Goal: Task Accomplishment & Management: Manage account settings

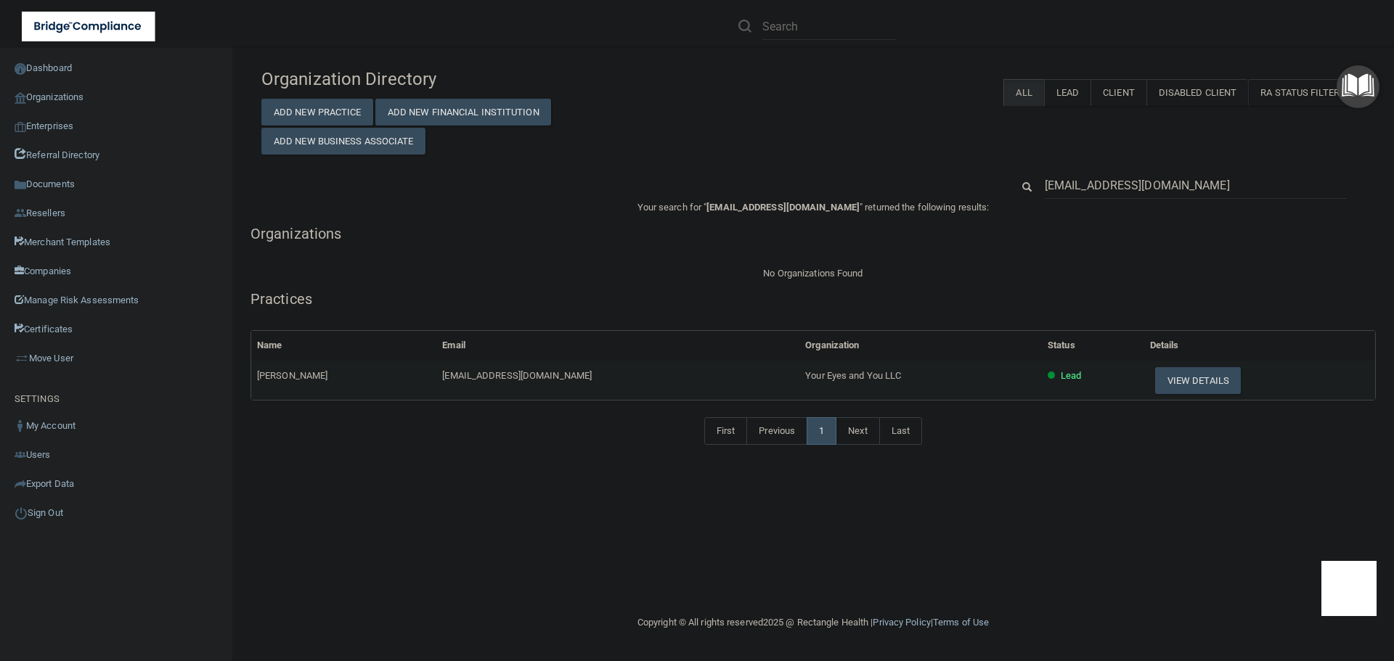
click at [1213, 184] on input "youreyesandyou@gmail.com" at bounding box center [1196, 185] width 302 height 27
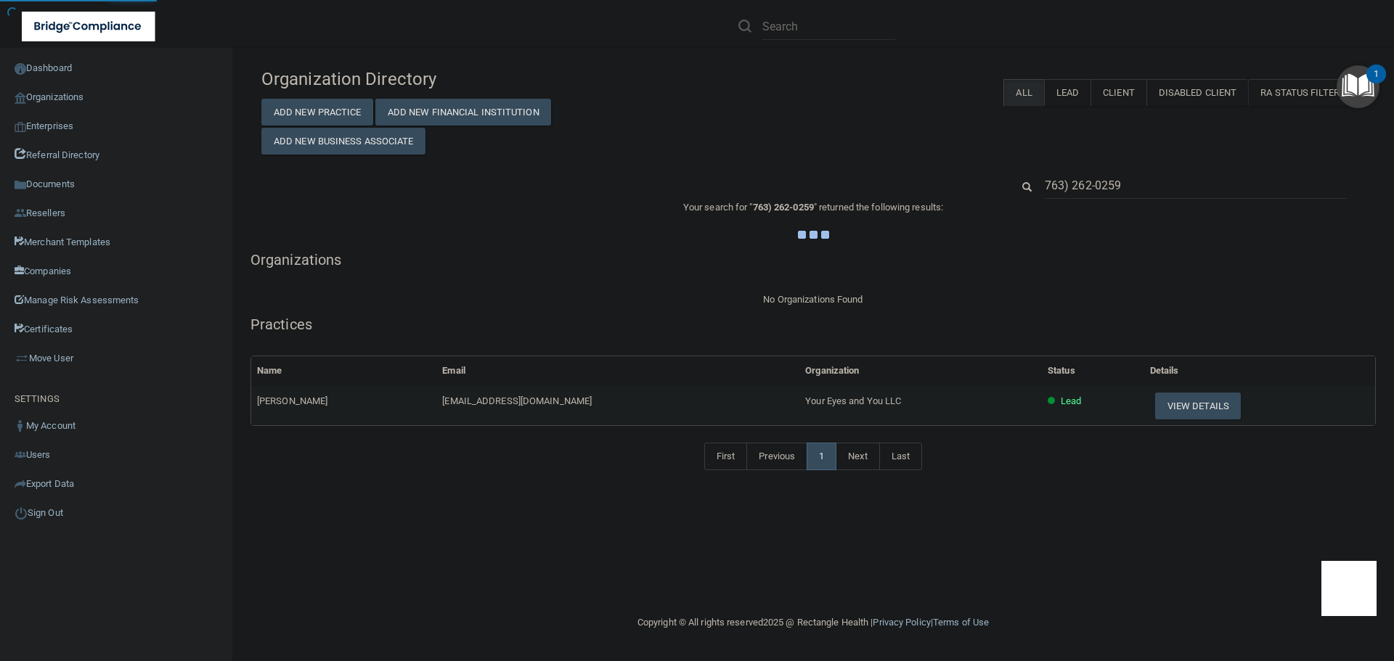
type input "763) 262-0259"
click at [847, 129] on div "Organization Directory Add New Practice Add New Financial Institution Add New B…" at bounding box center [812, 108] width 1125 height 94
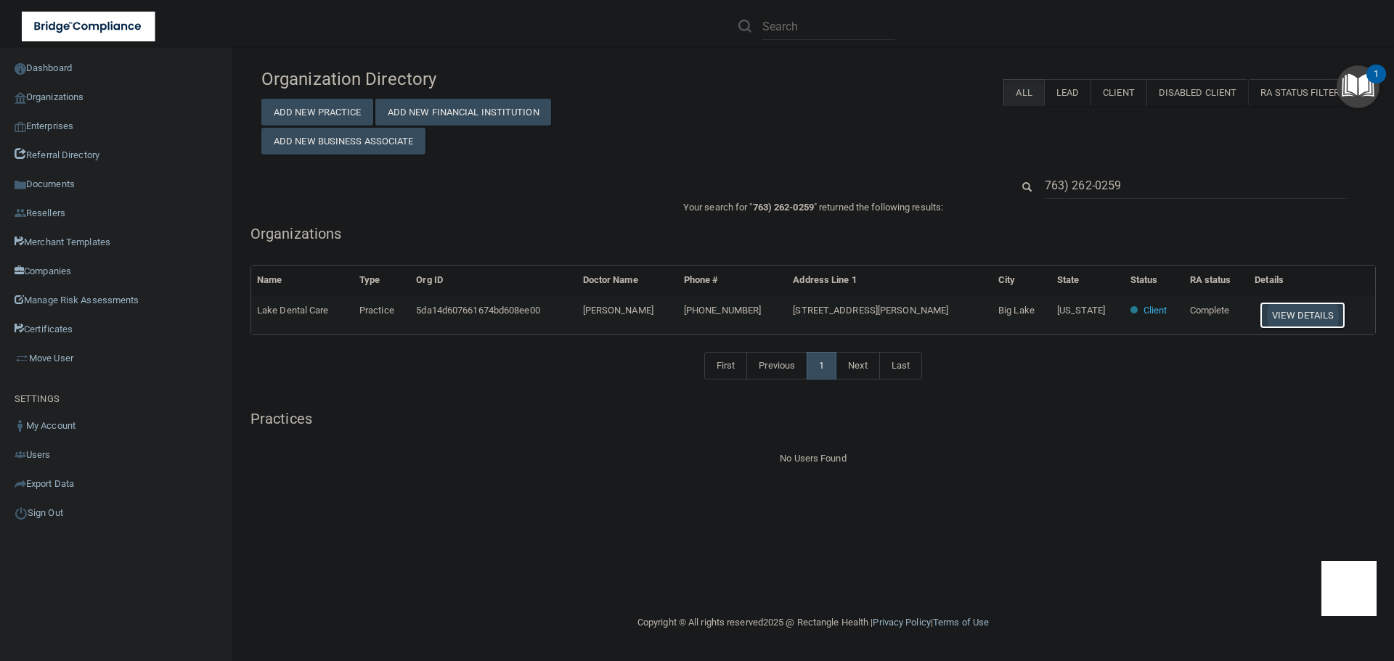
click at [1282, 309] on button "View Details" at bounding box center [1303, 315] width 86 height 27
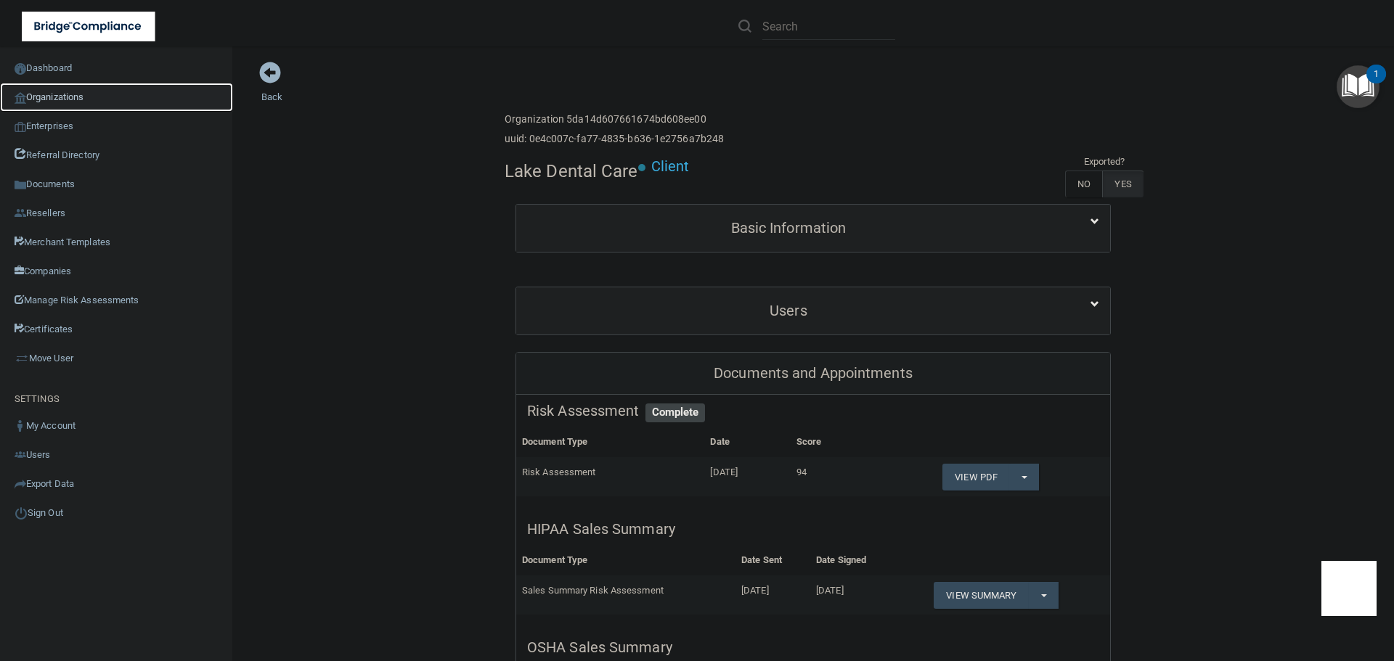
click at [90, 97] on link "Organizations" at bounding box center [116, 97] width 233 height 29
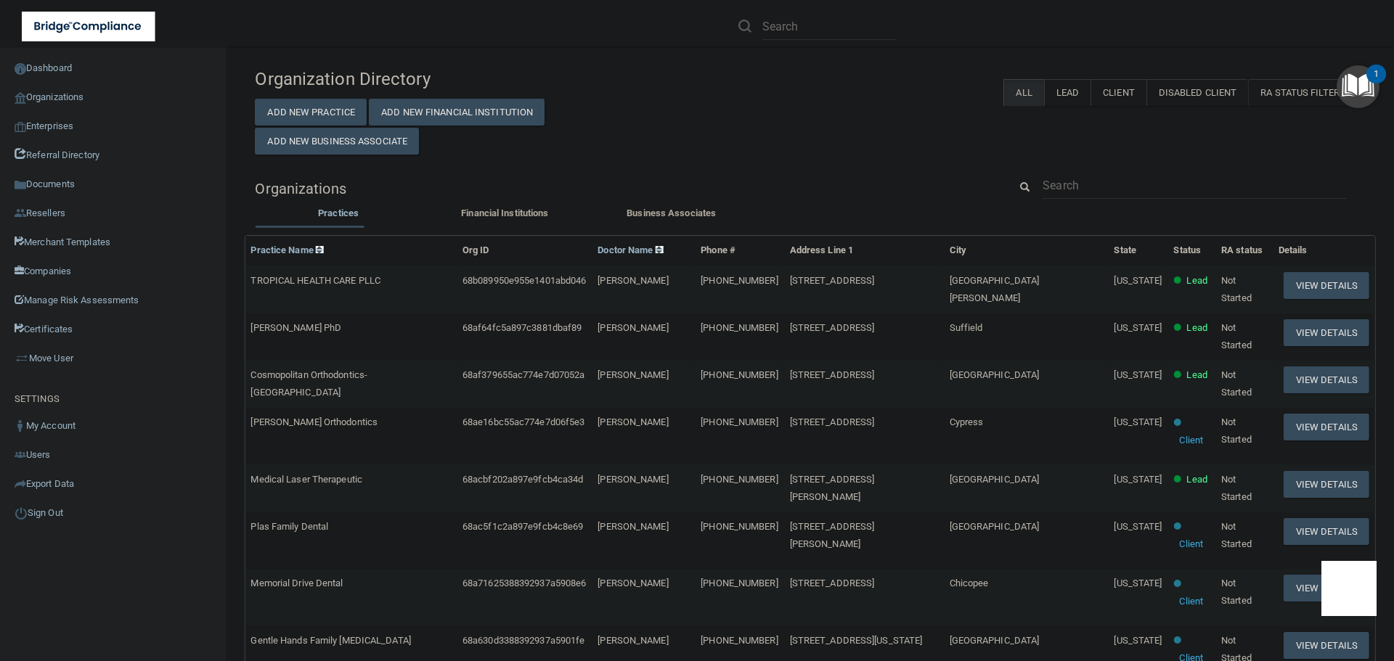
click at [1065, 171] on div "Organization Directory Add New Practice Add New Financial Institution Add New B…" at bounding box center [810, 589] width 1110 height 1056
click at [1059, 193] on input "text" at bounding box center [1195, 185] width 304 height 27
paste input "sam@millersburgdental.com"
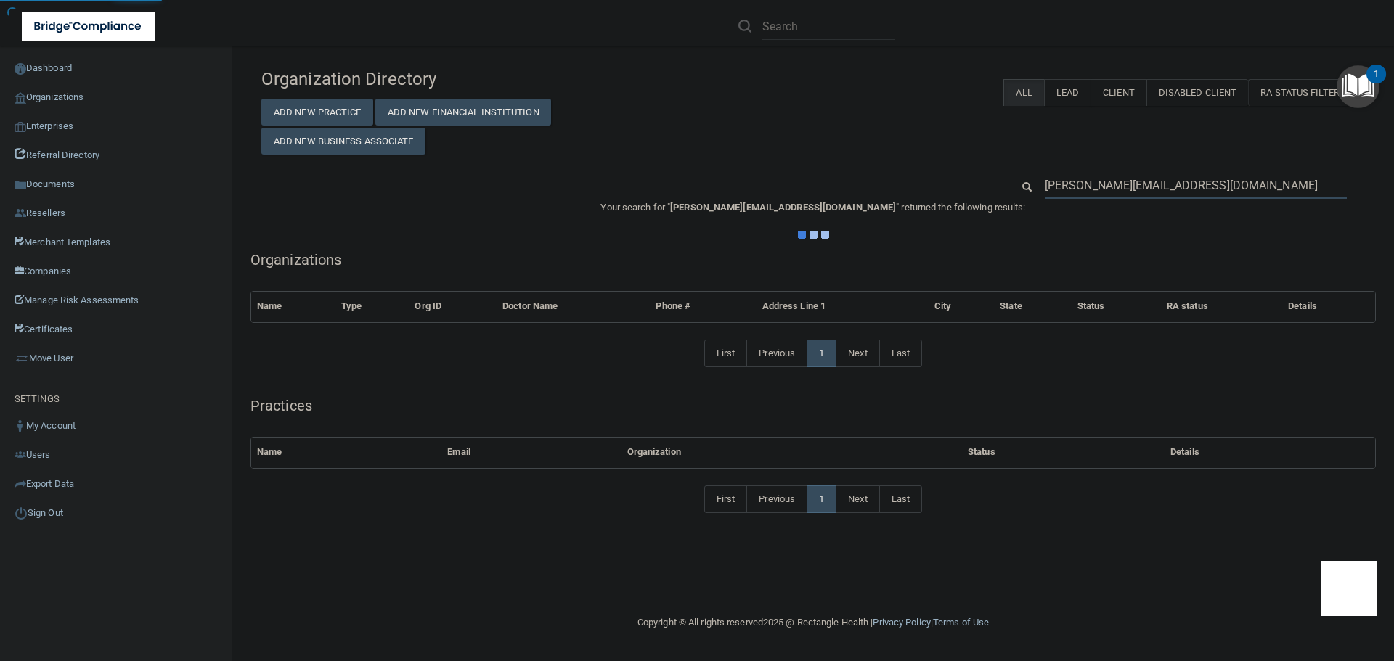
type input "sam@millersburgdental.com"
click at [879, 158] on div "Organization Directory Add New Practice Add New Financial Institution Add New B…" at bounding box center [813, 298] width 1104 height 475
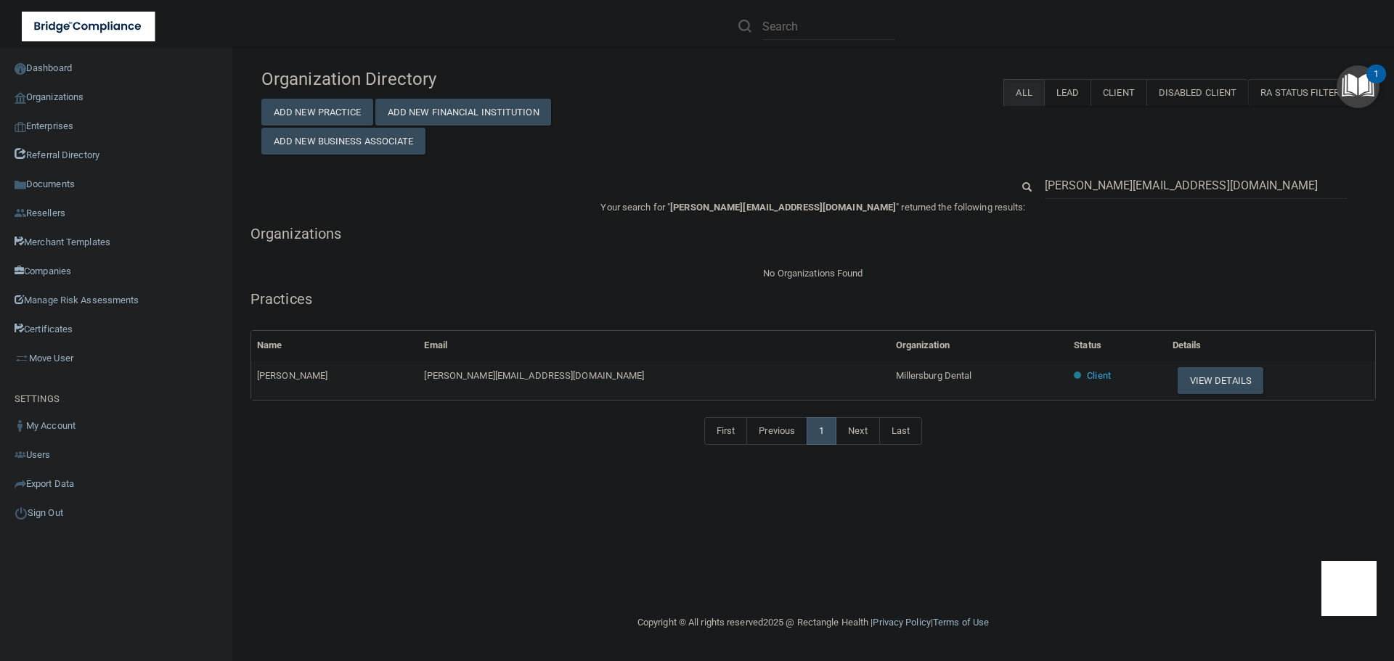
click at [395, 495] on div "Organization Directory Add New Practice Add New Financial Institution Add New B…" at bounding box center [813, 330] width 1104 height 539
click at [896, 373] on span "Millersburg Dental" at bounding box center [934, 375] width 76 height 11
copy tr "Millersburg Dental"
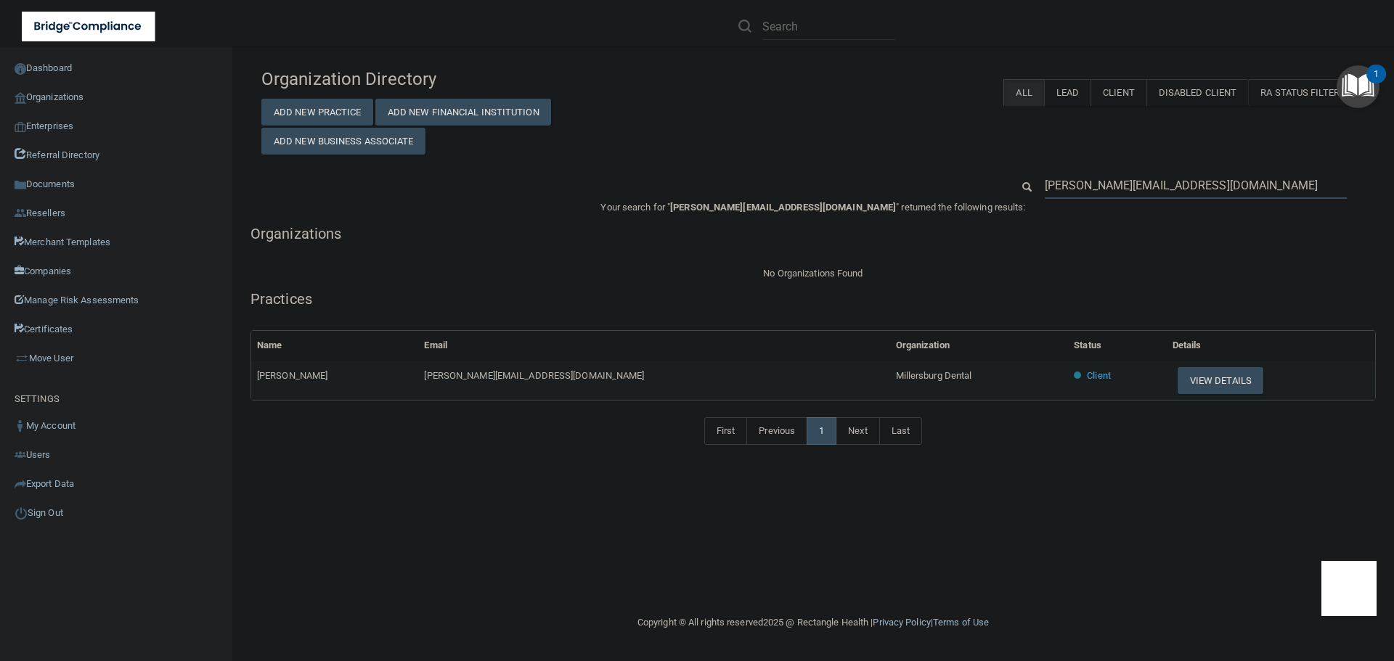
click at [1082, 182] on input "sam@millersburgdental.com" at bounding box center [1196, 185] width 302 height 27
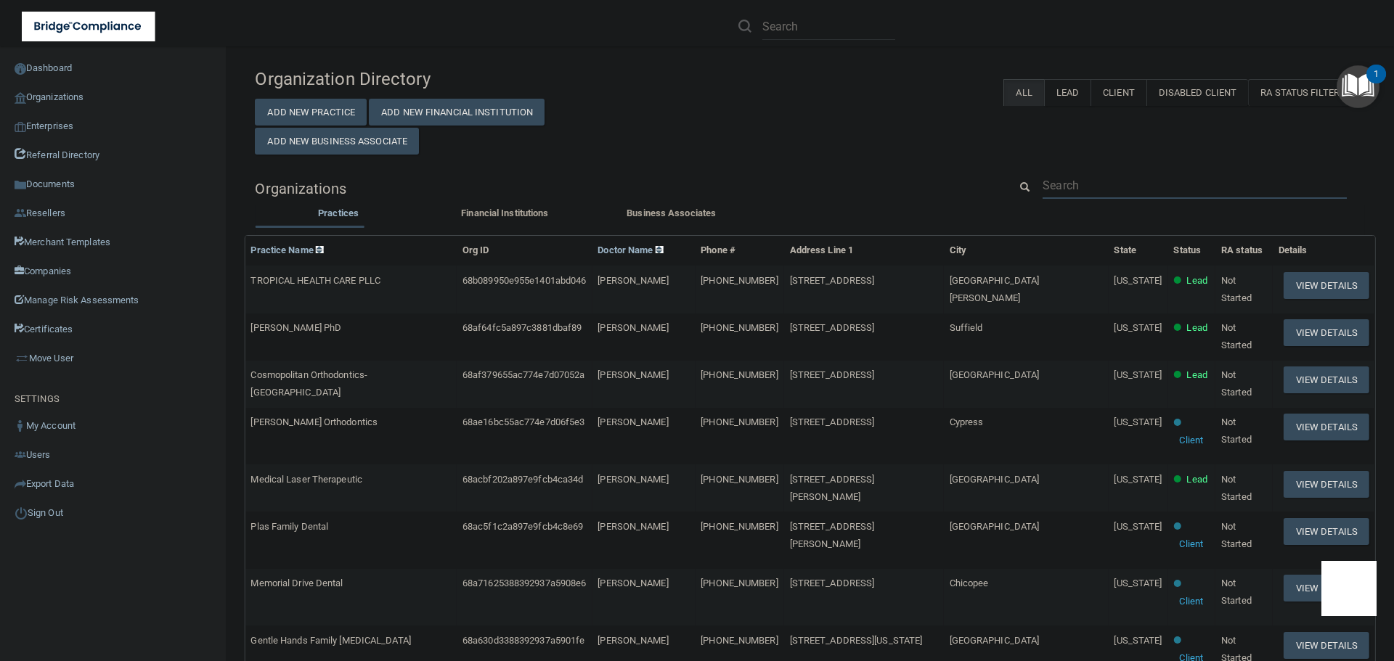
click at [1082, 182] on input "text" at bounding box center [1195, 185] width 304 height 27
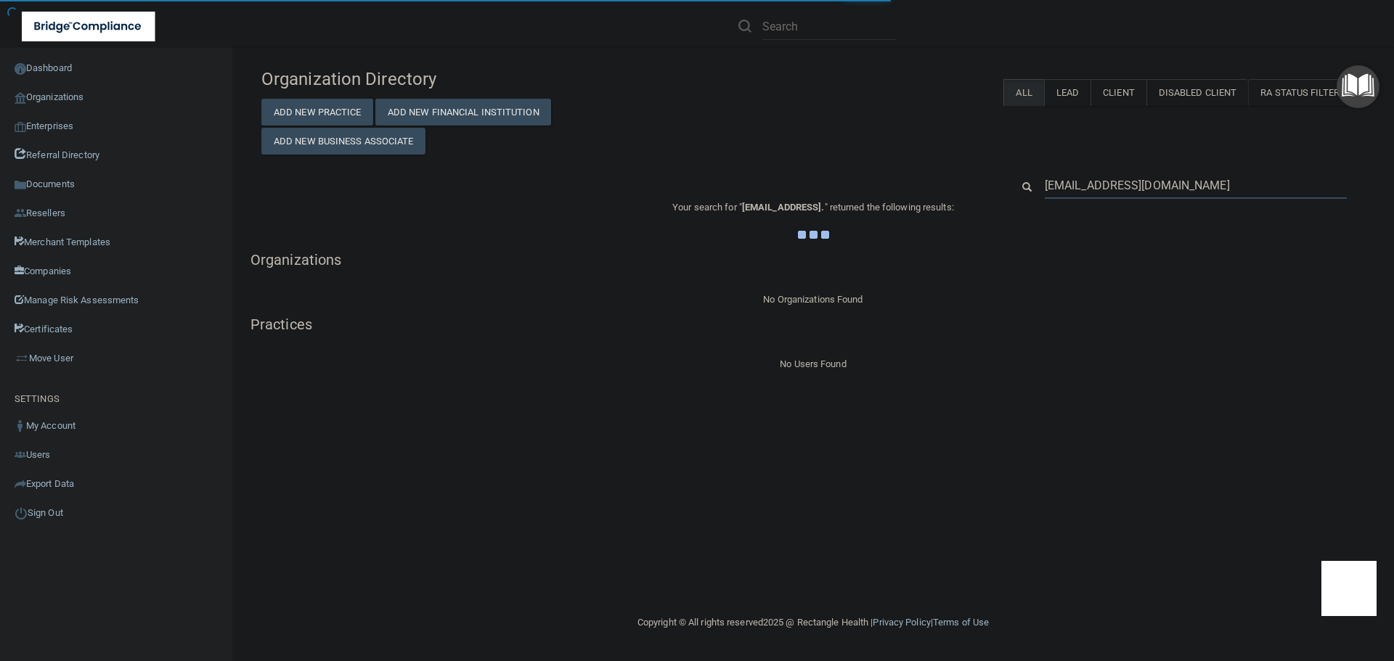
type input "anniebomk@gmail.com"
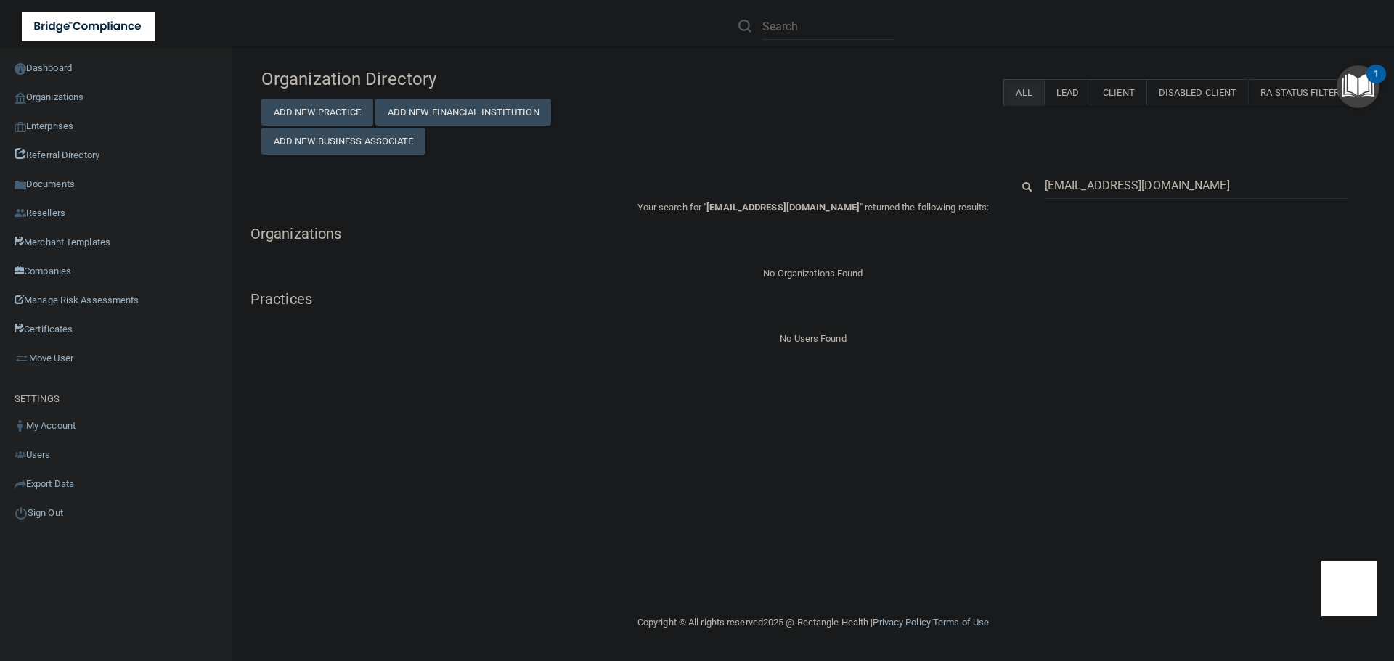
click at [1095, 188] on input "anniebomk@gmail.com" at bounding box center [1196, 185] width 302 height 27
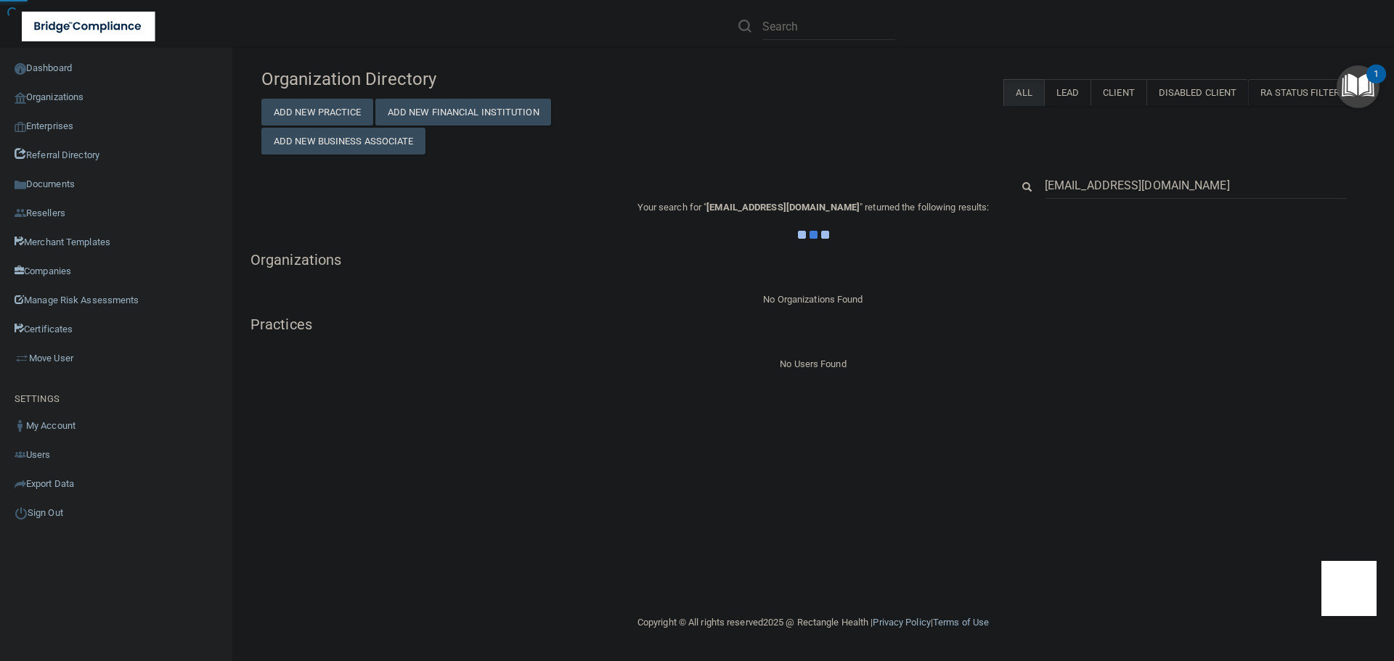
type input "[EMAIL_ADDRESS][DOMAIN_NAME]"
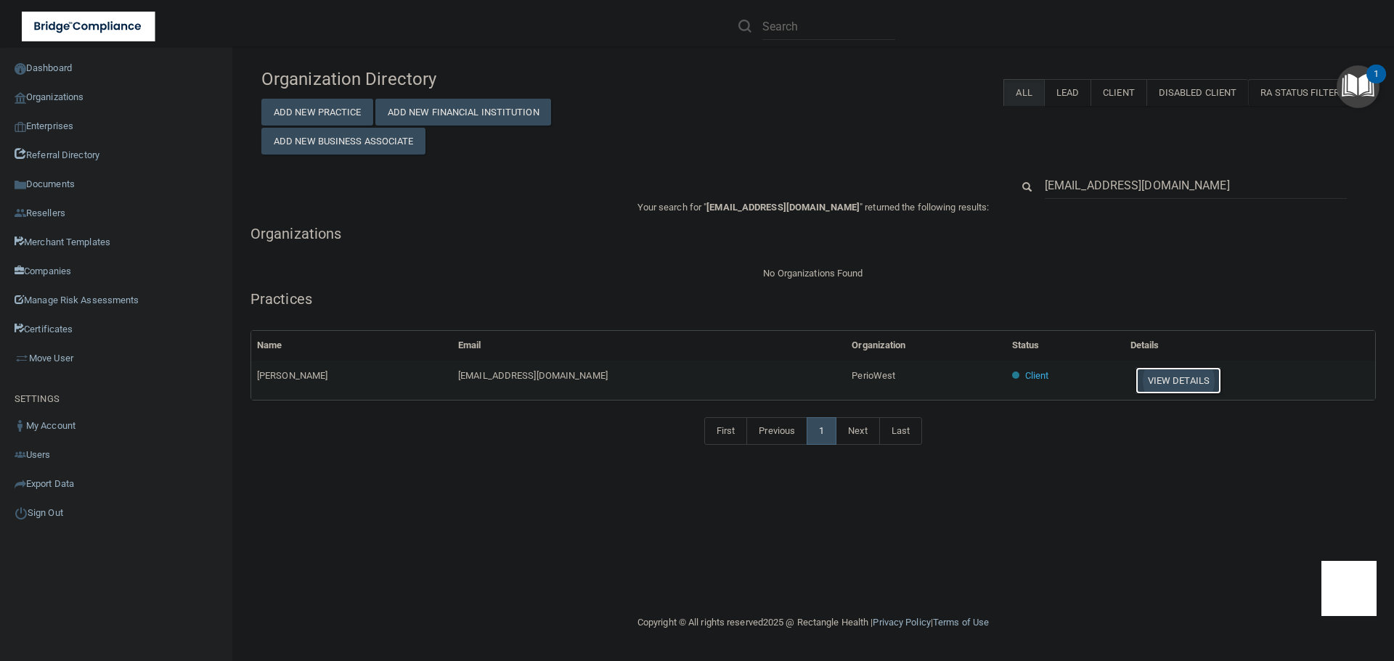
click at [1136, 380] on button "View Details" at bounding box center [1179, 380] width 86 height 27
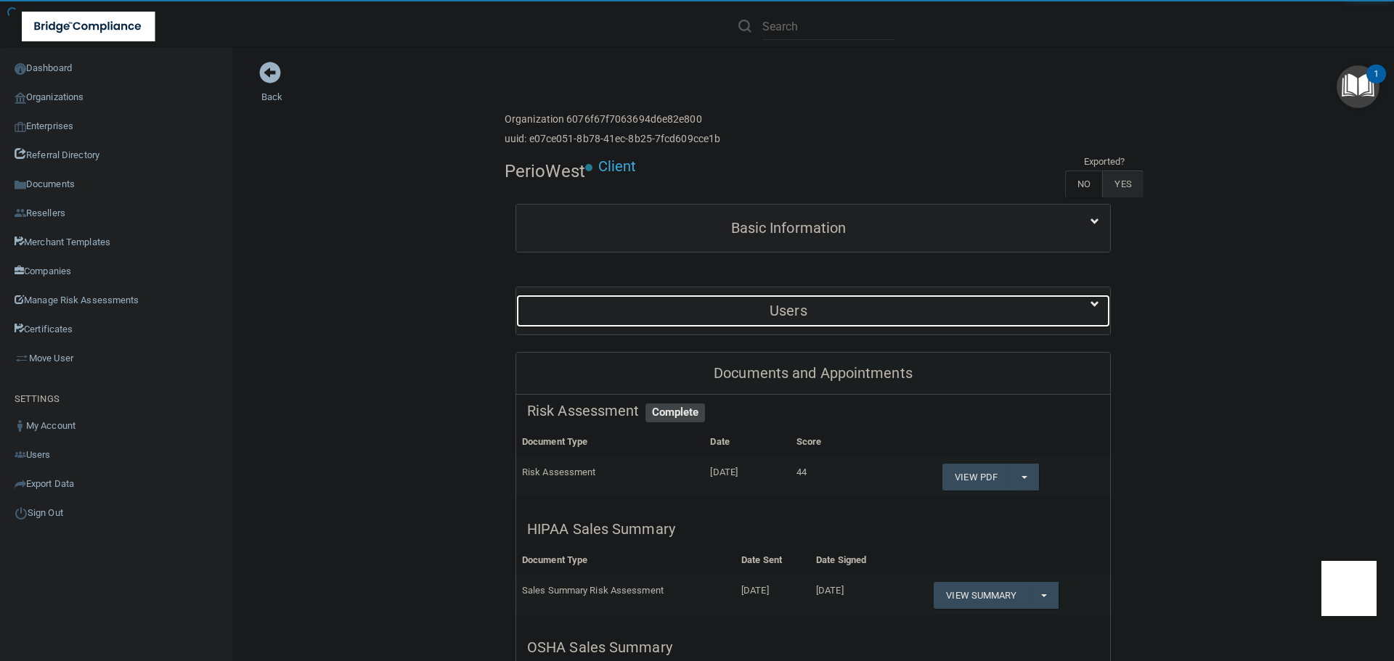
click at [749, 311] on h5 "Users" at bounding box center [788, 311] width 523 height 16
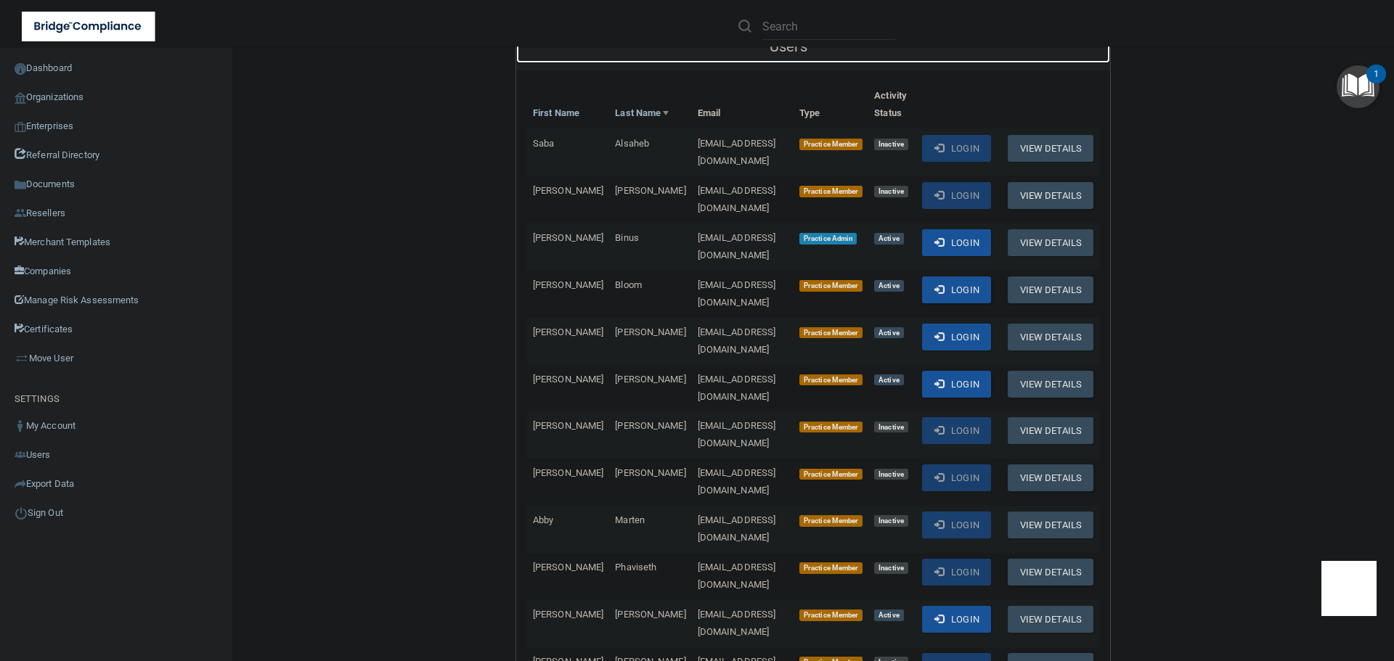
scroll to position [290, 0]
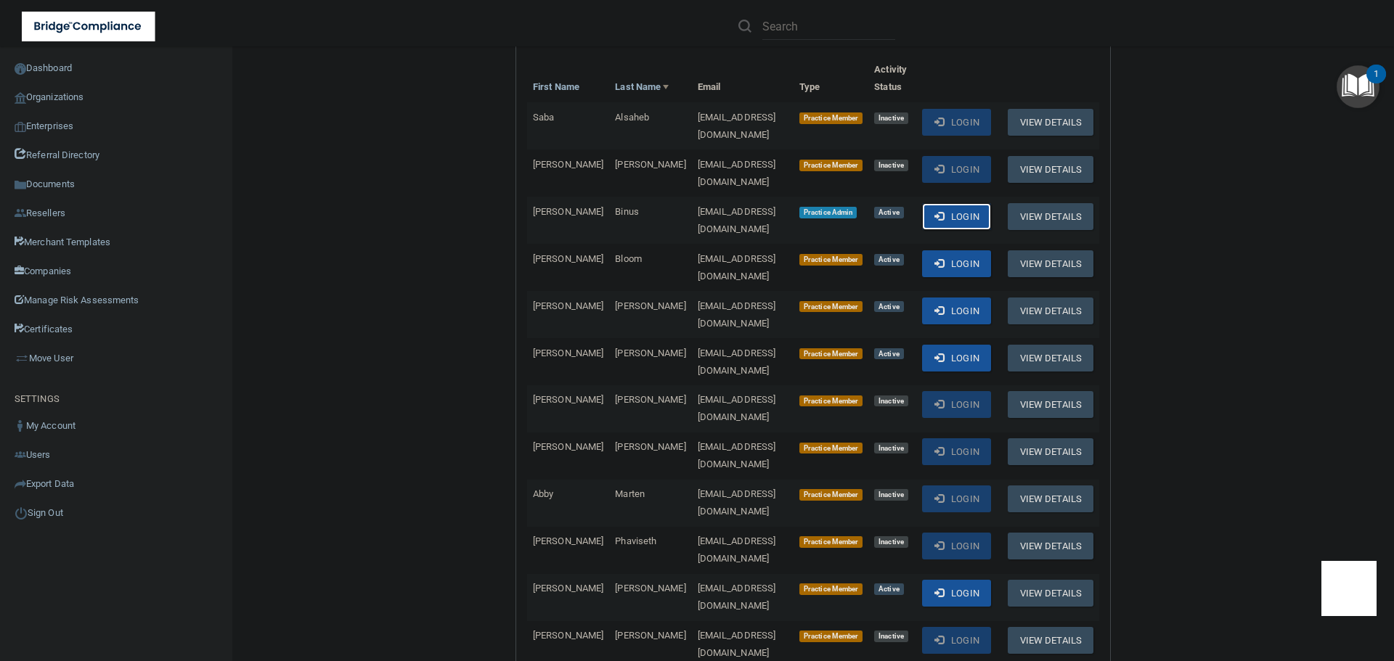
click at [938, 203] on button "Login" at bounding box center [956, 216] width 69 height 27
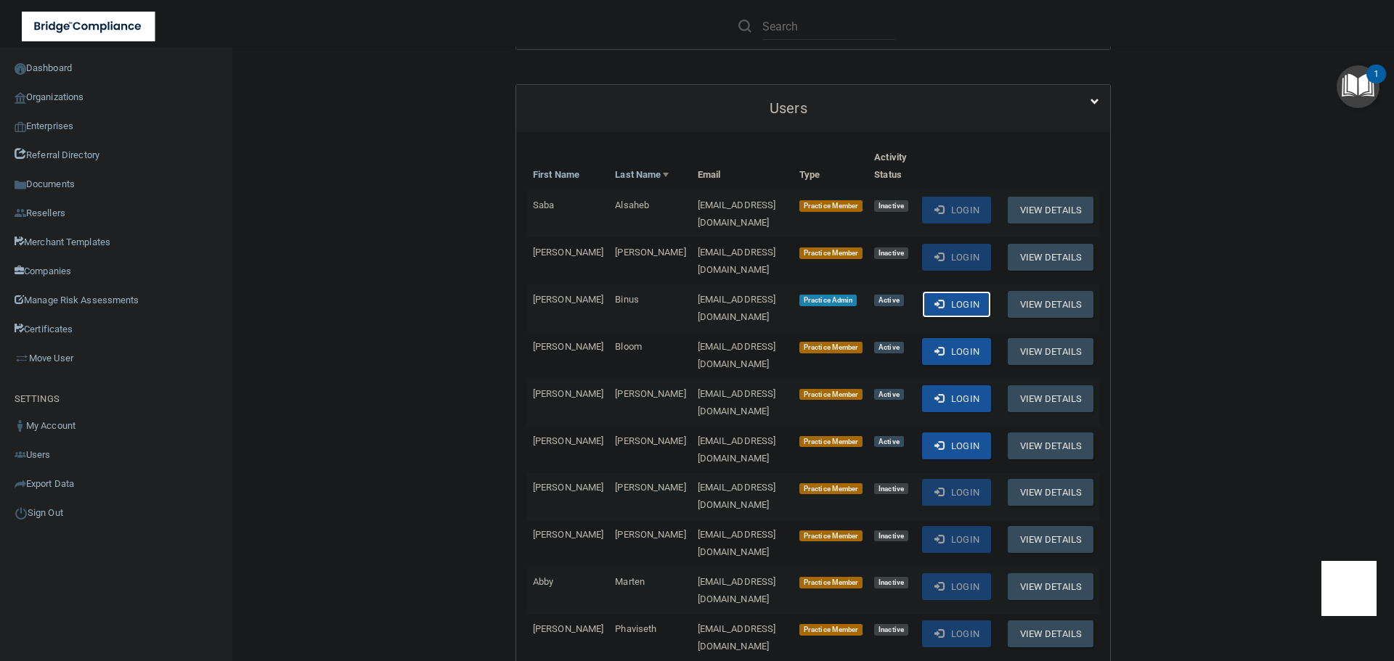
scroll to position [0, 0]
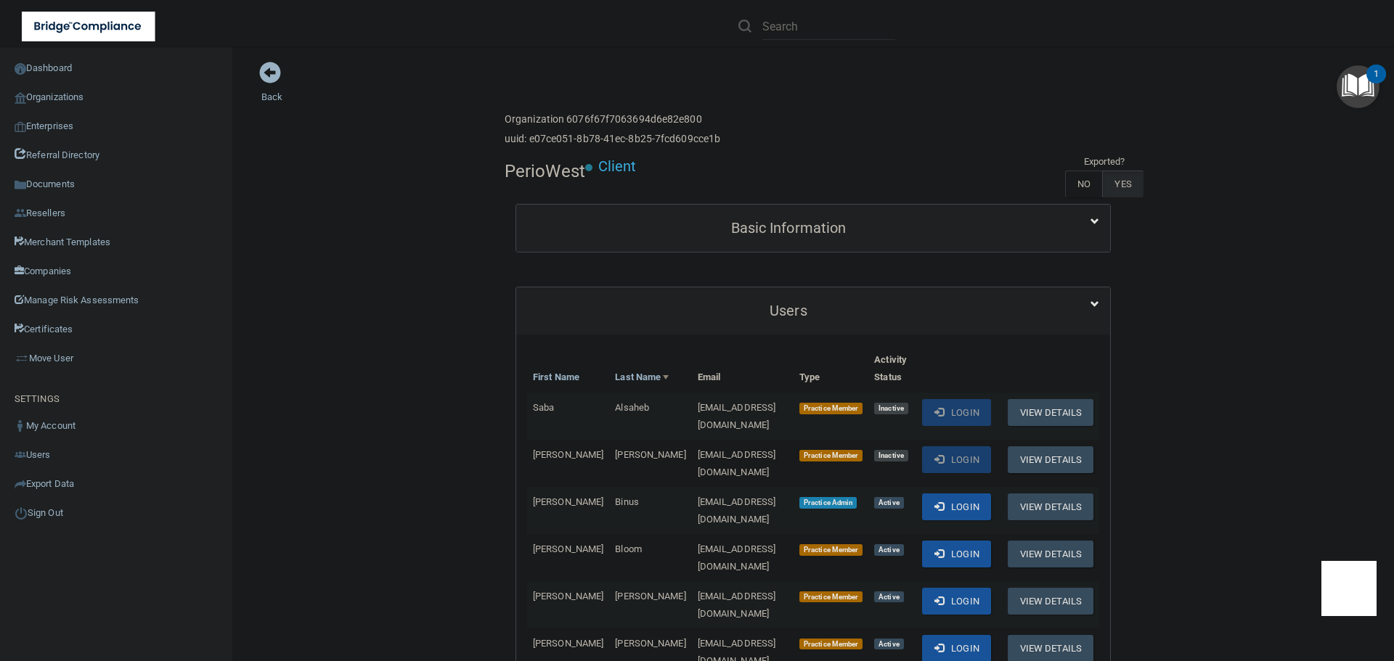
click at [535, 170] on h4 "PerioWest" at bounding box center [545, 171] width 81 height 19
copy h4 "PerioWest"
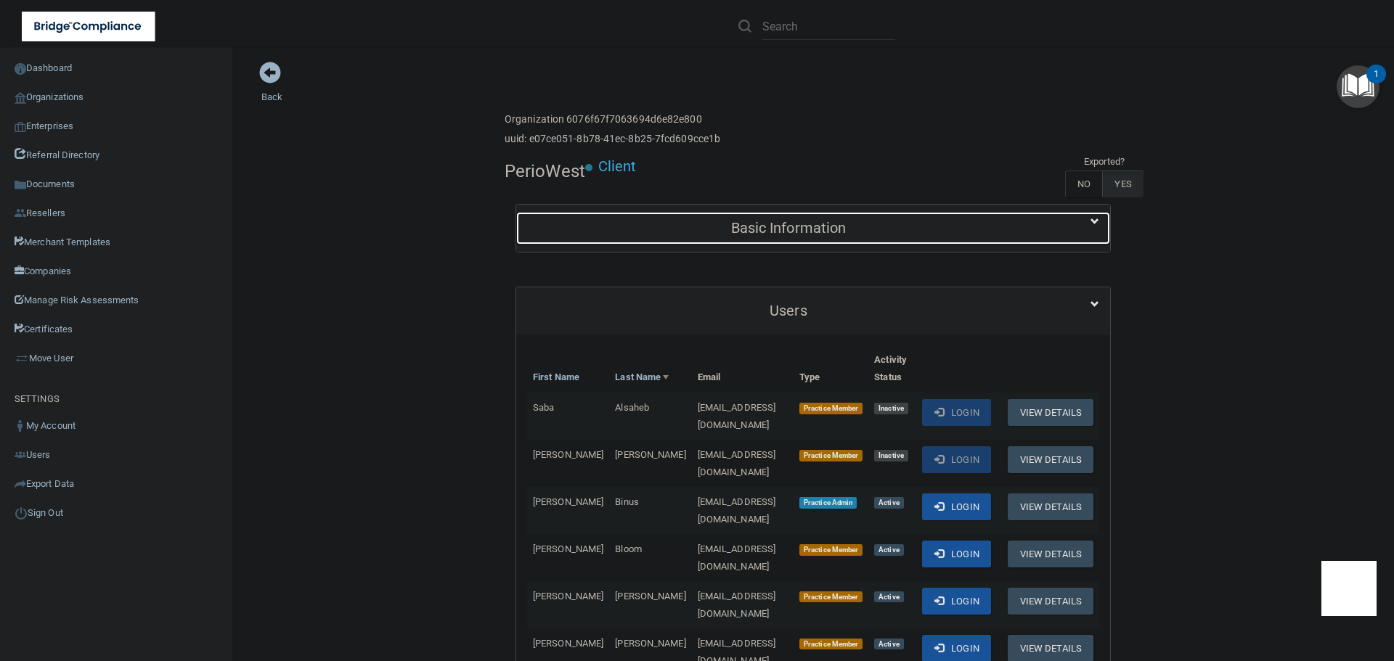
click at [640, 230] on h5 "Basic Information" at bounding box center [788, 228] width 523 height 16
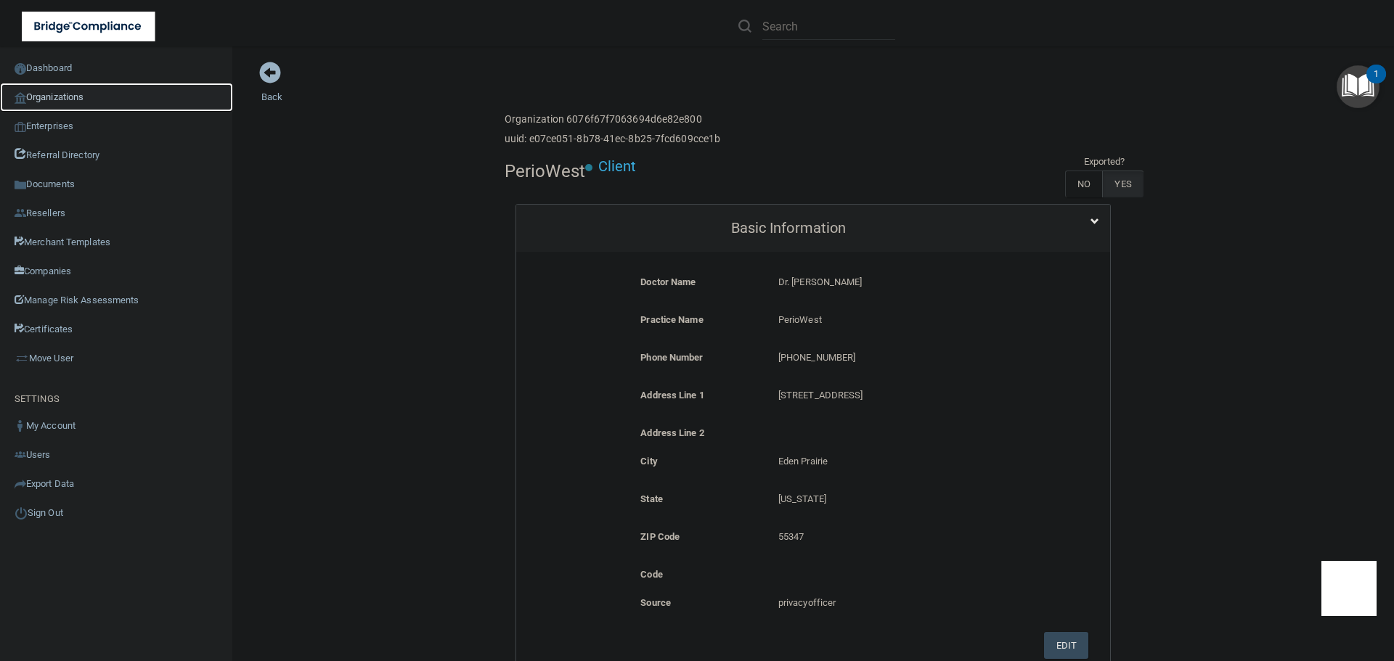
click at [49, 96] on link "Organizations" at bounding box center [116, 97] width 233 height 29
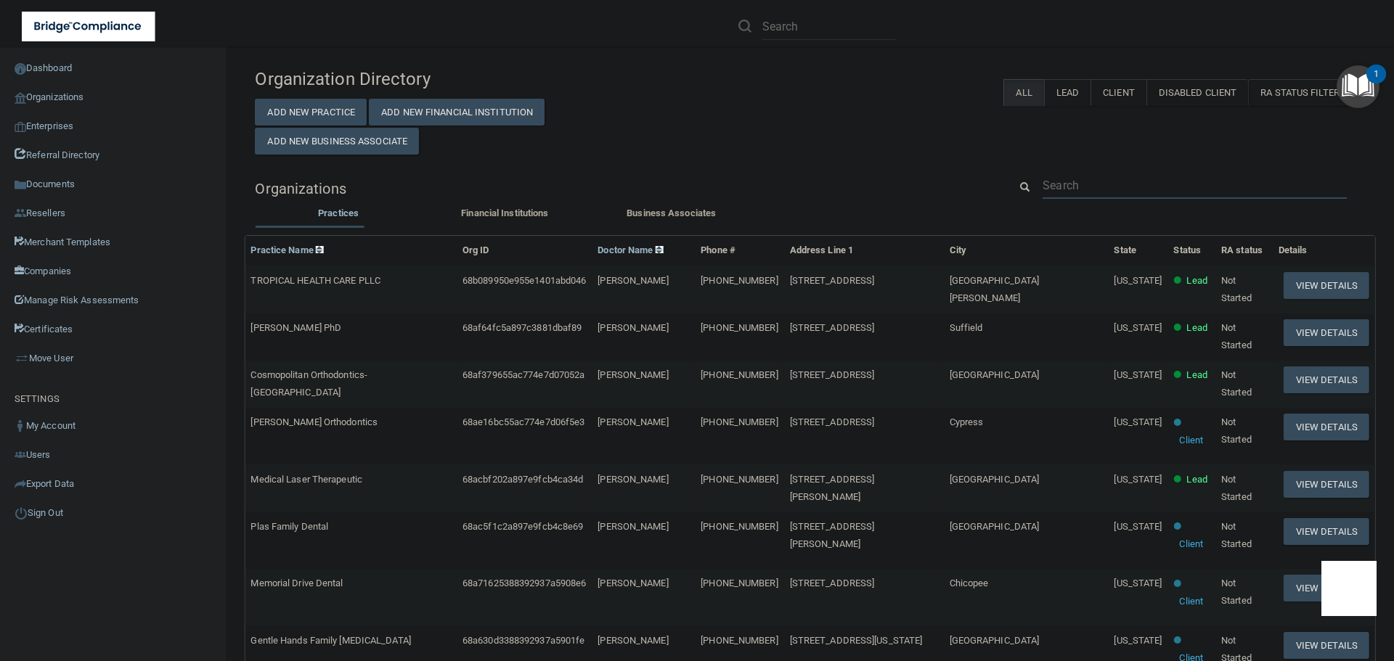
click at [1066, 180] on input "text" at bounding box center [1195, 185] width 304 height 27
paste input "b.kuhlmom@gmail.com"
type input "b.kuhlmom@gmail.com"
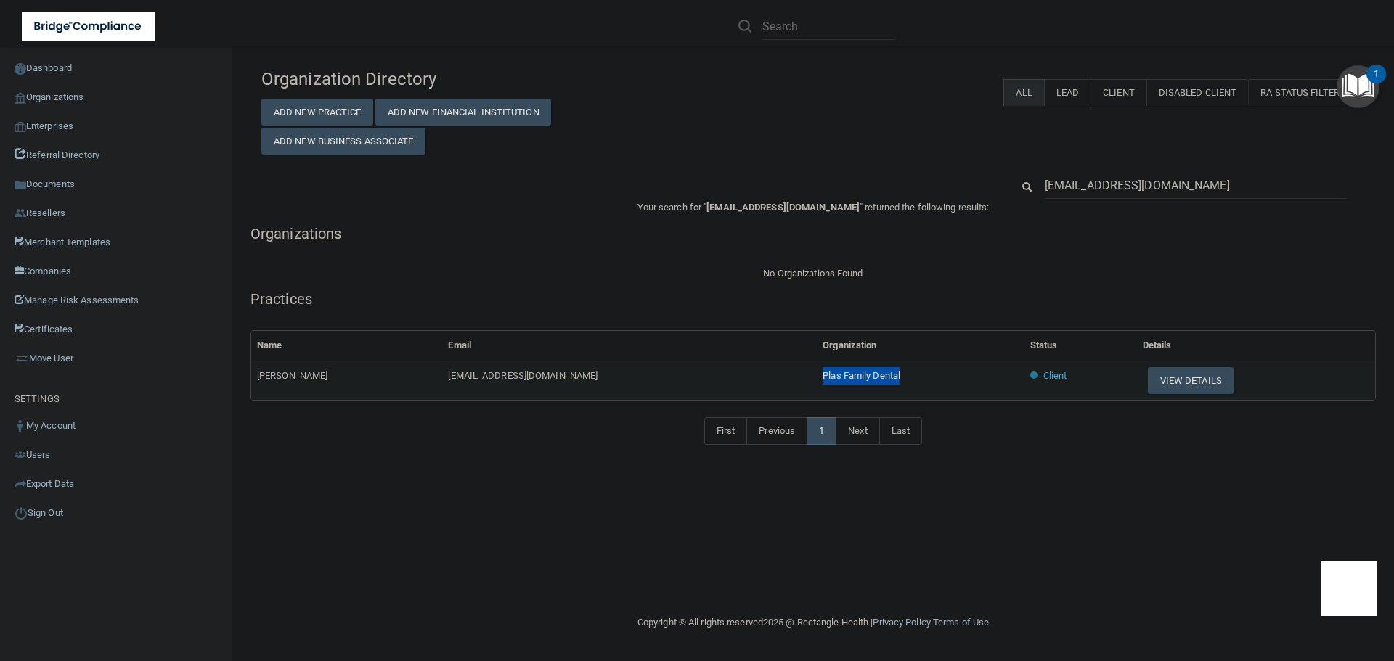
drag, startPoint x: 867, startPoint y: 372, endPoint x: 766, endPoint y: 378, distance: 101.1
click at [817, 378] on td "Plas Family Dental" at bounding box center [921, 380] width 208 height 39
copy span "Plas Family Dental"
click at [1099, 190] on input "b.kuhlmom@gmail.com" at bounding box center [1196, 185] width 302 height 27
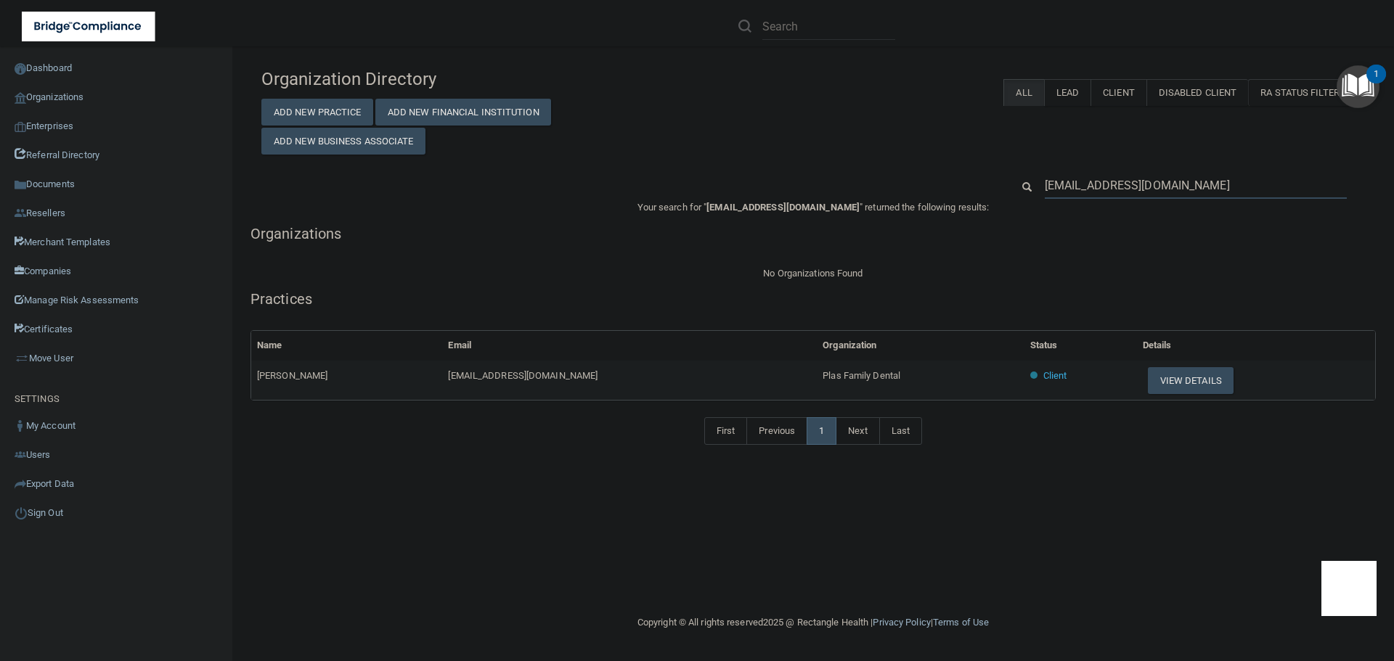
click at [1099, 190] on input "b.kuhlmom@gmail.com" at bounding box center [1196, 185] width 302 height 27
paste input "jeanelle@alhambradentalplaza"
type input "jeanelle@alhambradentalplaza.com"
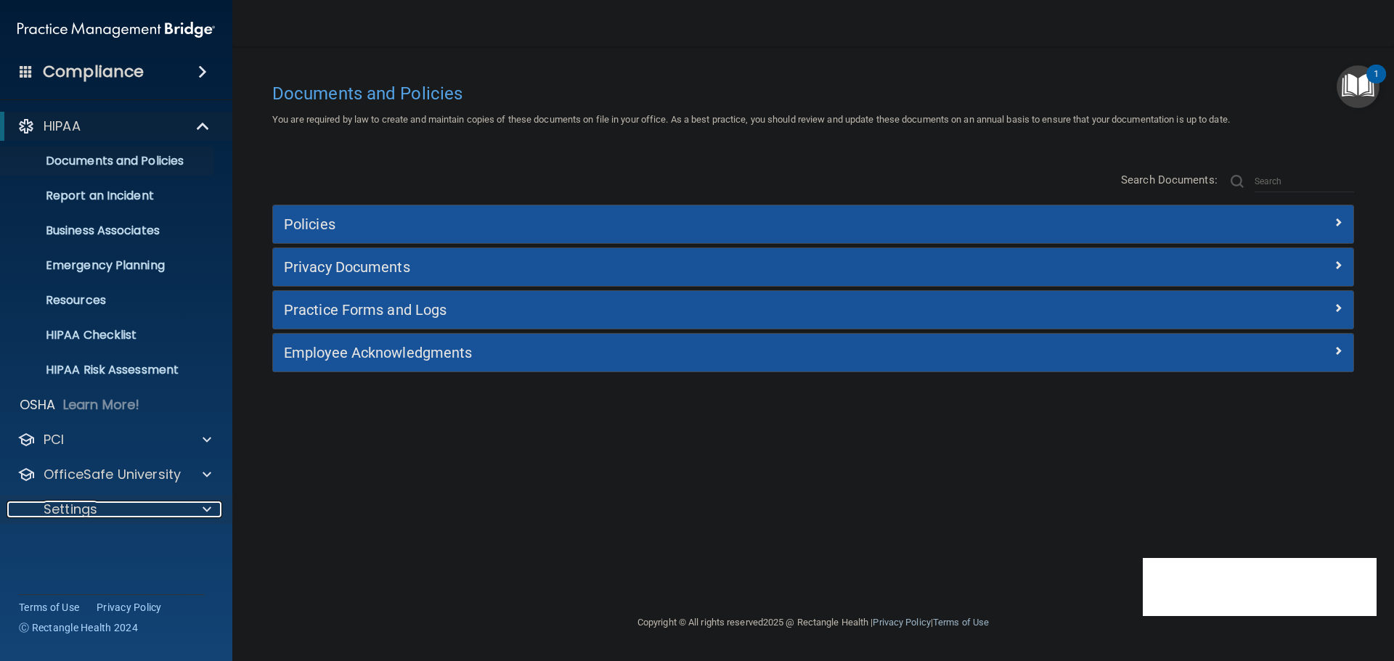
click at [200, 509] on div at bounding box center [204, 509] width 36 height 17
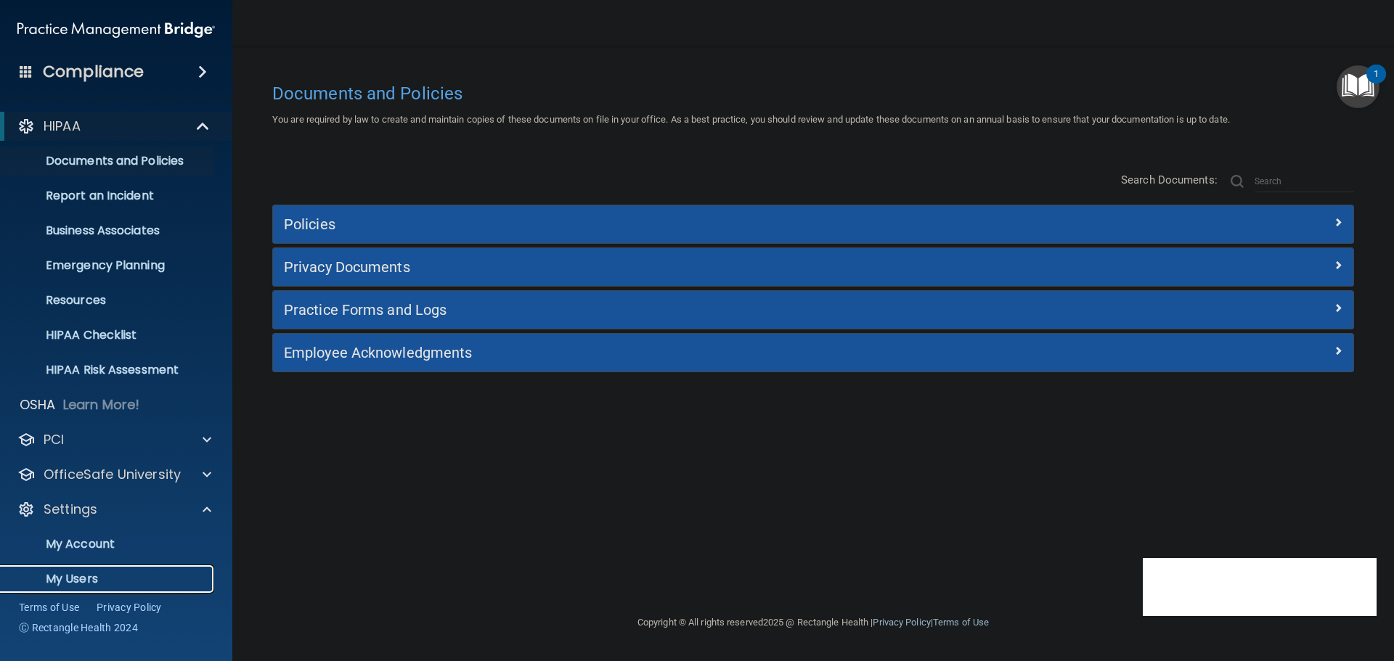
click at [96, 576] on p "My Users" at bounding box center [108, 579] width 198 height 15
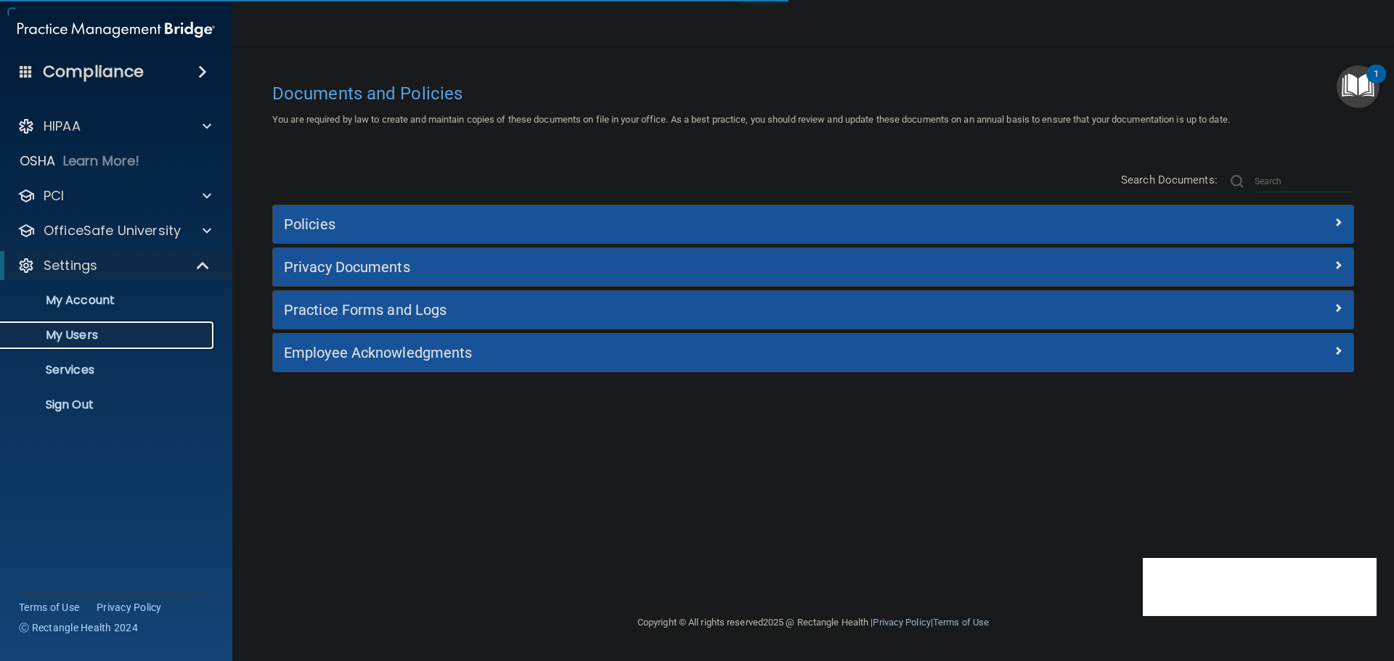
select select "20"
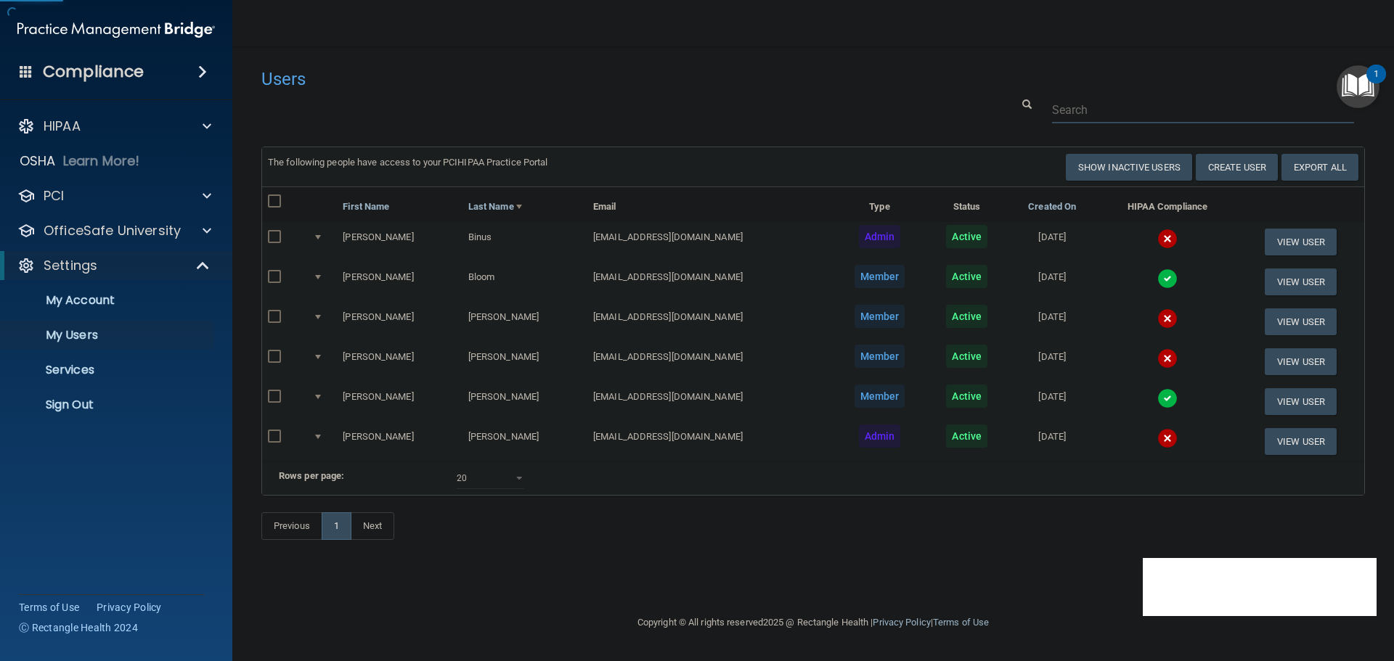
click at [1078, 102] on input "text" at bounding box center [1203, 110] width 302 height 27
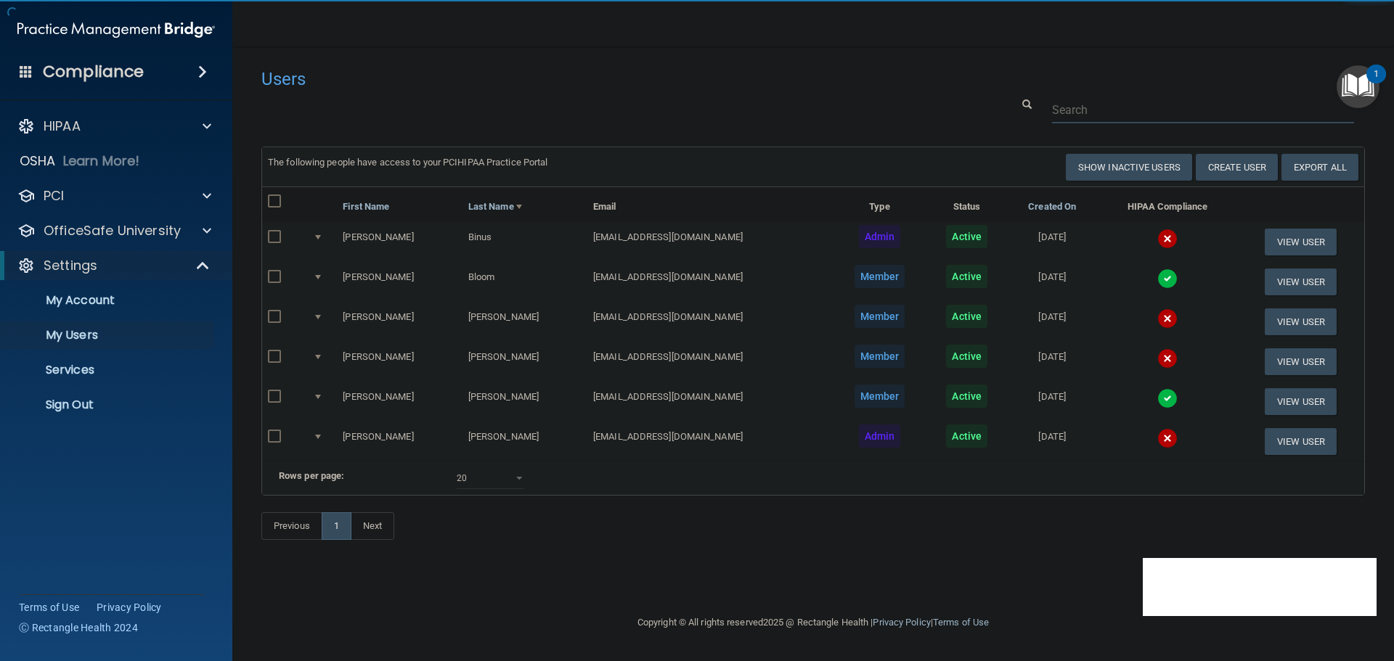
paste input "Millersburg Dental"
type input "Millersburg Dental"
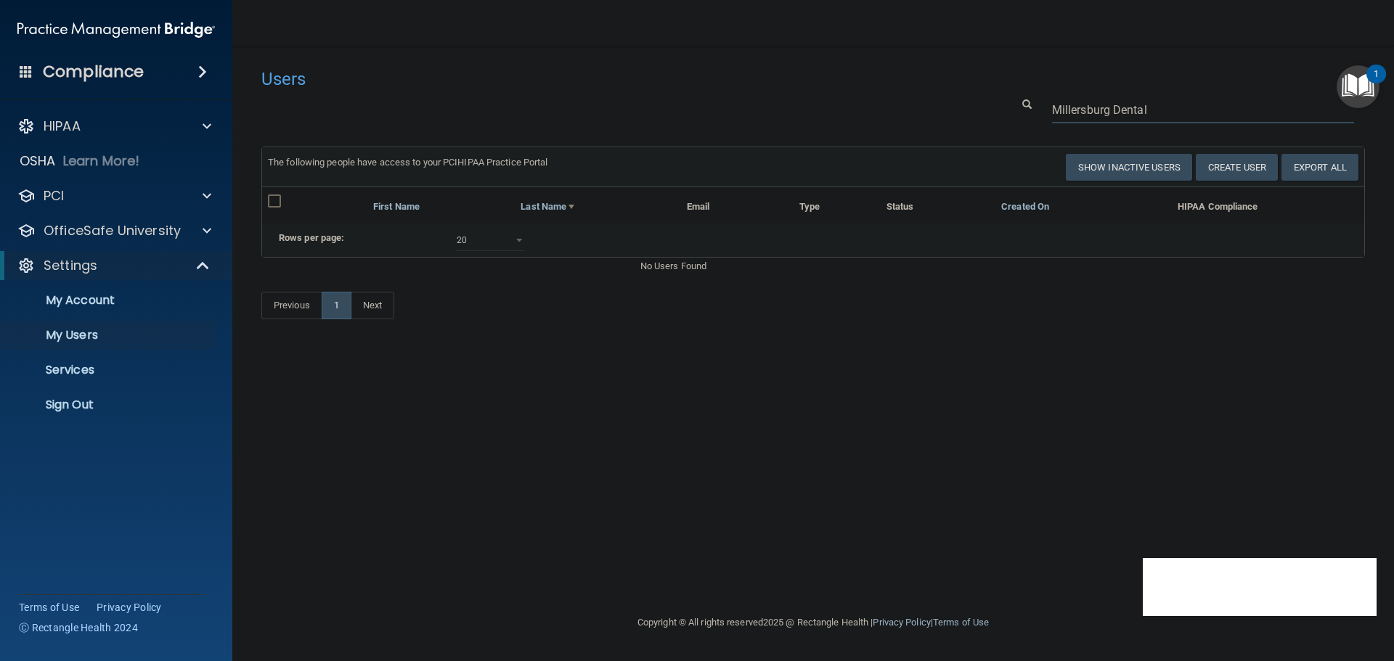
drag, startPoint x: 1156, startPoint y: 114, endPoint x: 1028, endPoint y: 105, distance: 128.1
click at [1028, 105] on div "Millersburg Dental" at bounding box center [1188, 110] width 375 height 27
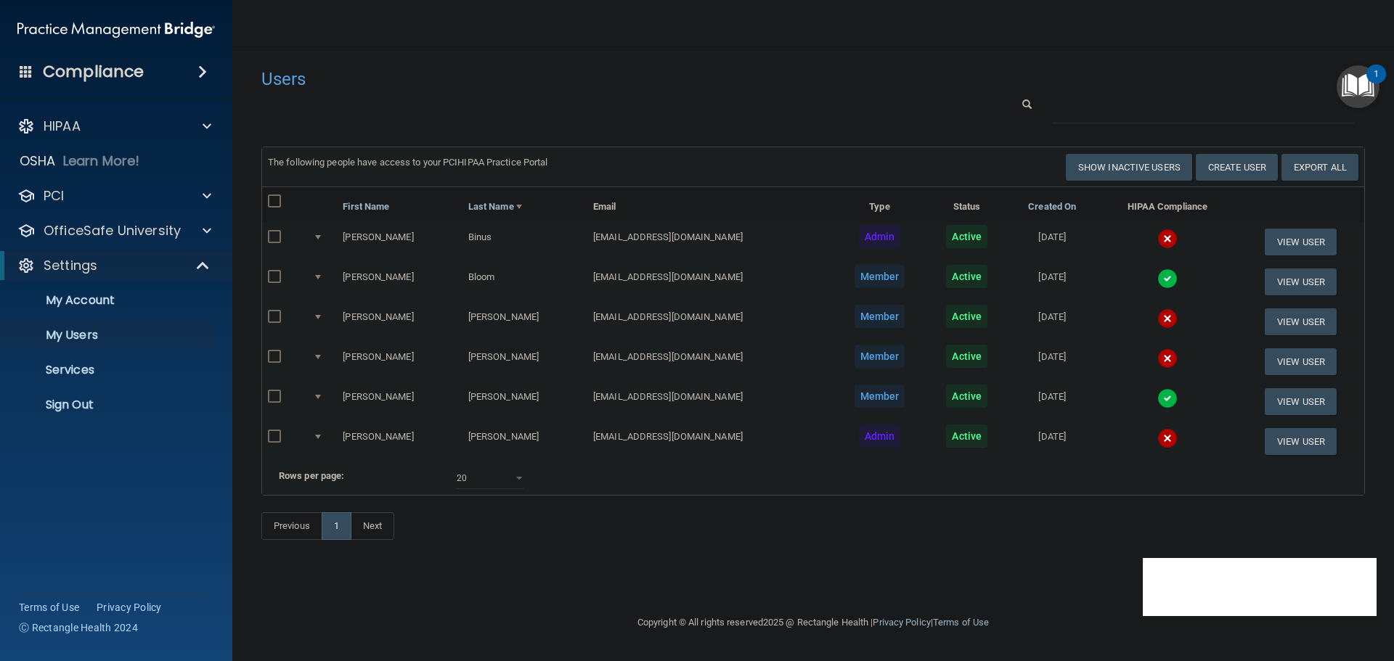
click at [269, 352] on input "checkbox" at bounding box center [276, 357] width 17 height 12
checkbox input "true"
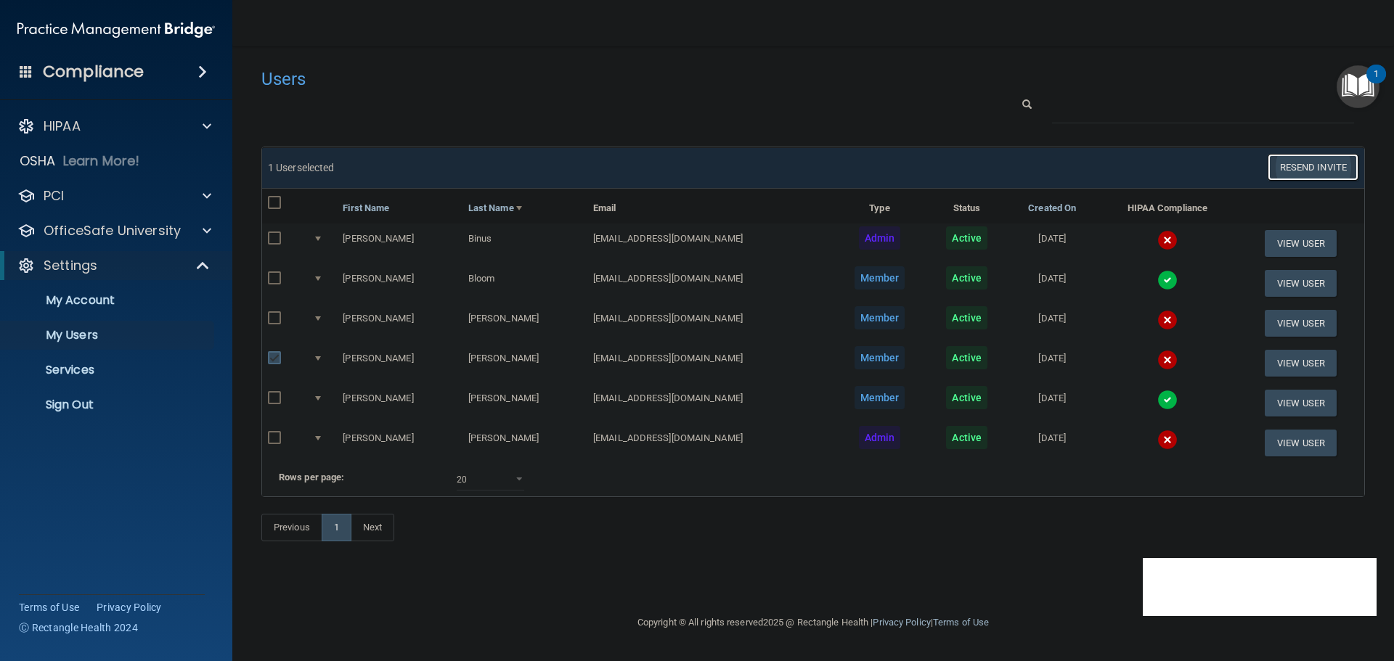
click at [1309, 160] on button "Resend Invite" at bounding box center [1313, 167] width 91 height 27
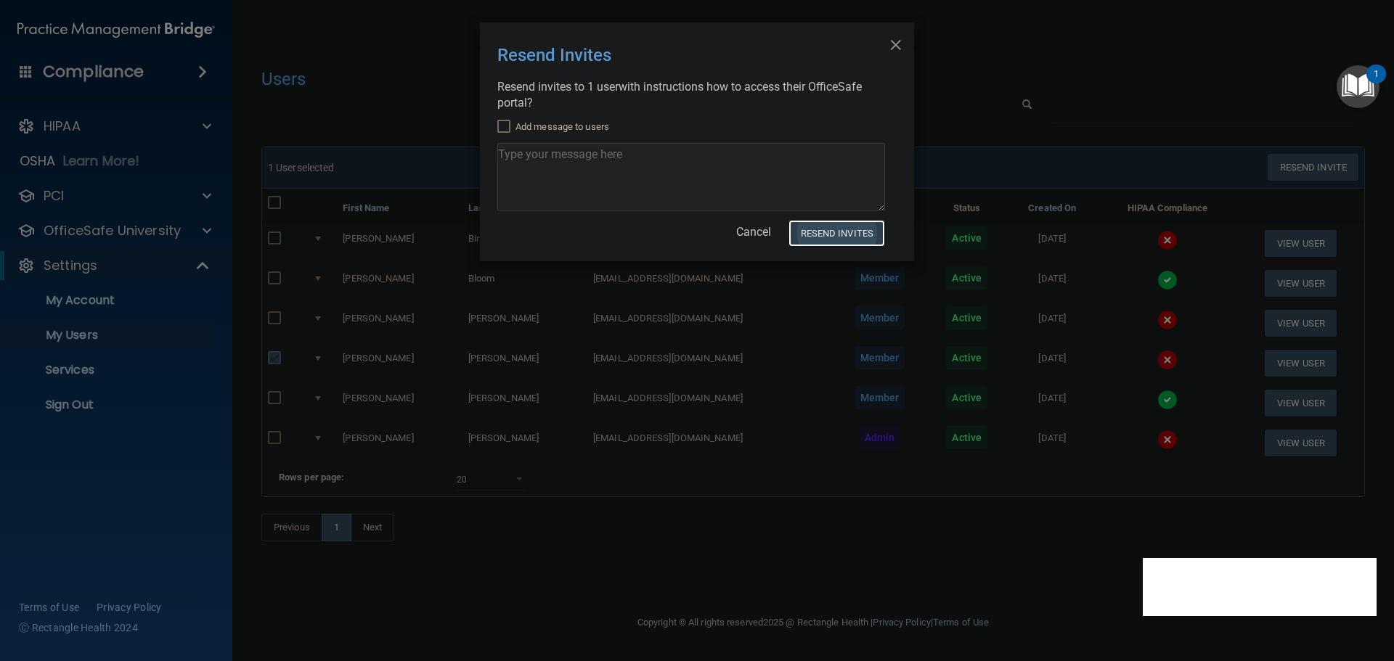
click at [836, 233] on button "Resend Invites" at bounding box center [837, 233] width 97 height 27
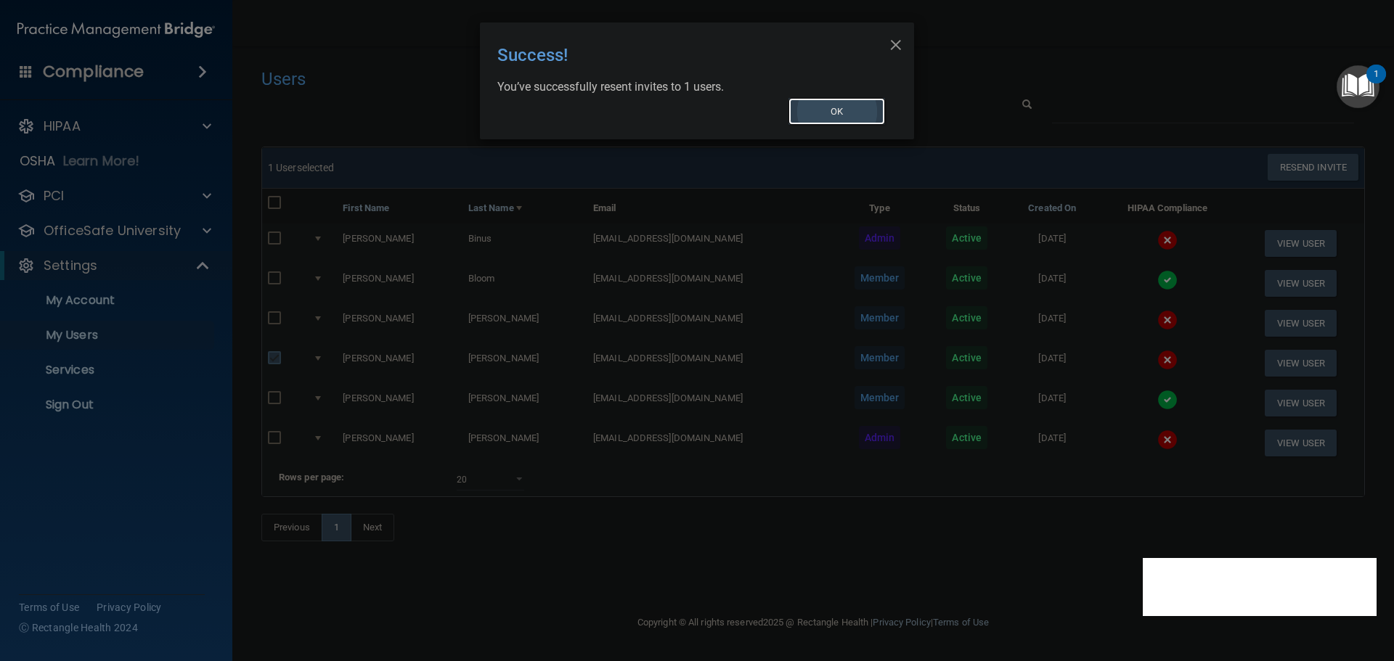
click at [839, 117] on button "OK" at bounding box center [837, 111] width 97 height 27
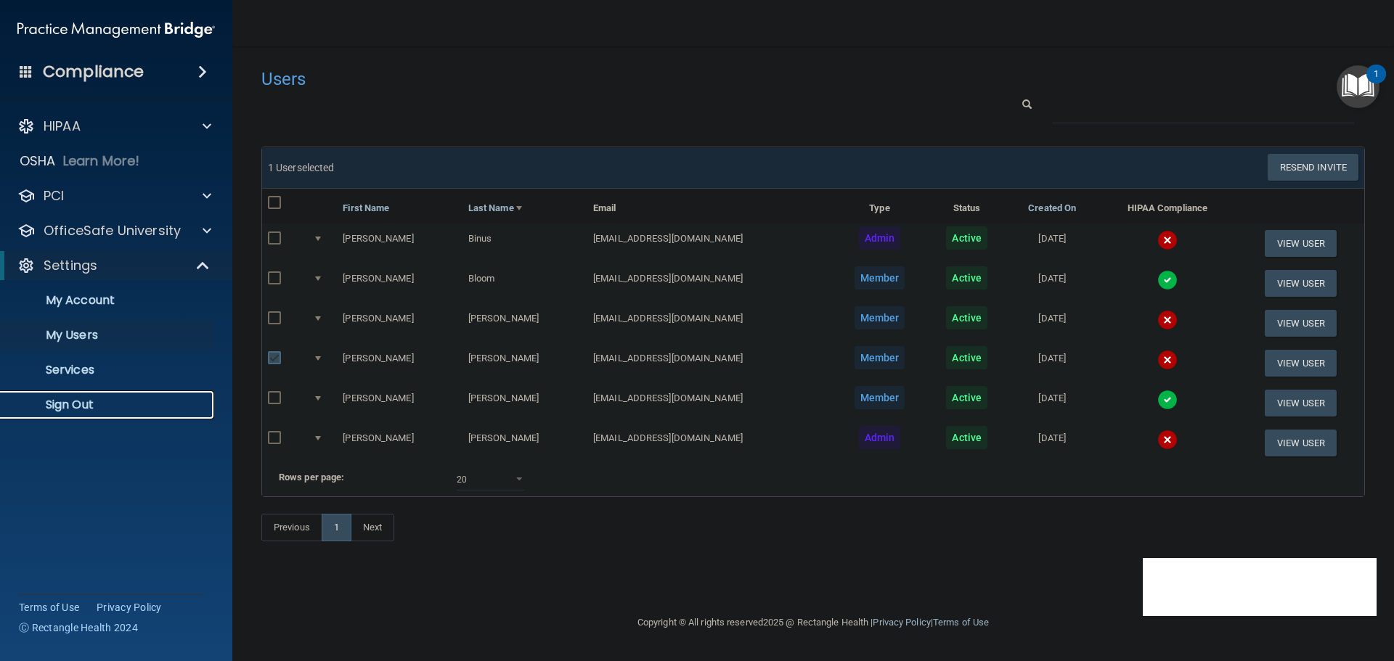
drag, startPoint x: 81, startPoint y: 392, endPoint x: 83, endPoint y: 402, distance: 10.4
click at [79, 394] on link "Sign Out" at bounding box center [99, 405] width 229 height 29
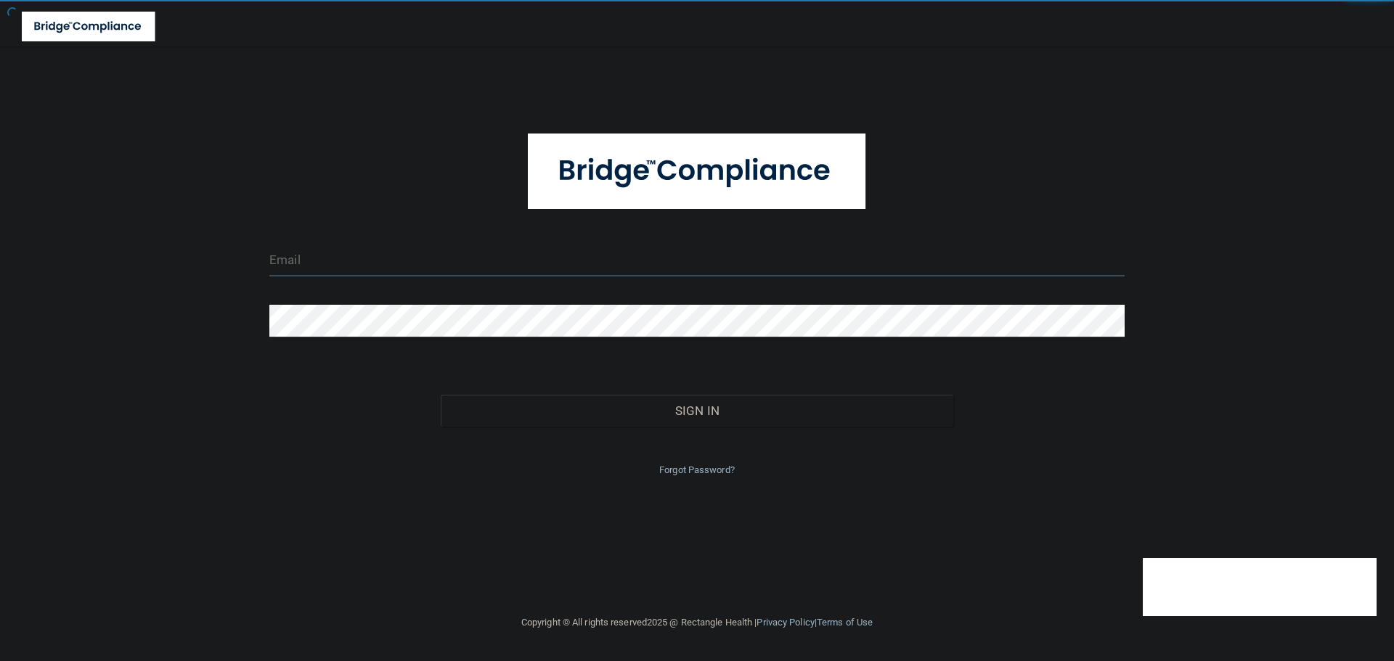
type input "[EMAIL_ADDRESS][DOMAIN_NAME]"
